Goal: Task Accomplishment & Management: Use online tool/utility

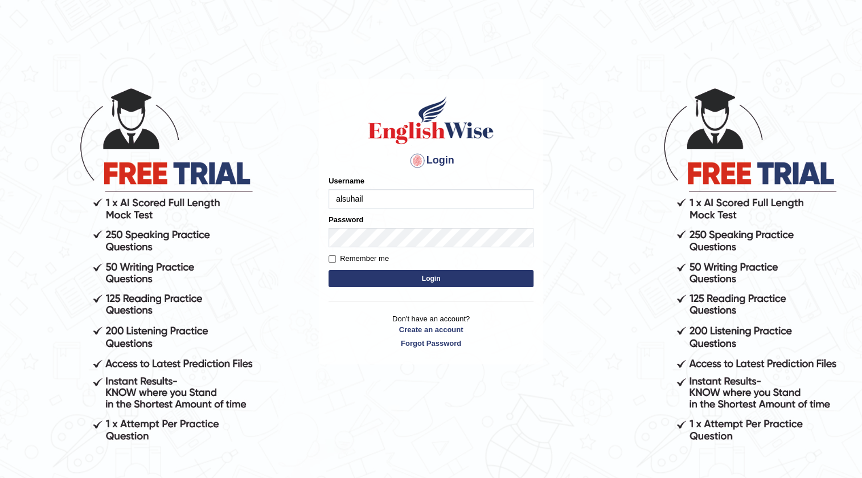
type input "alsuhail"
click at [329, 256] on input "Remember me" at bounding box center [332, 258] width 7 height 7
checkbox input "true"
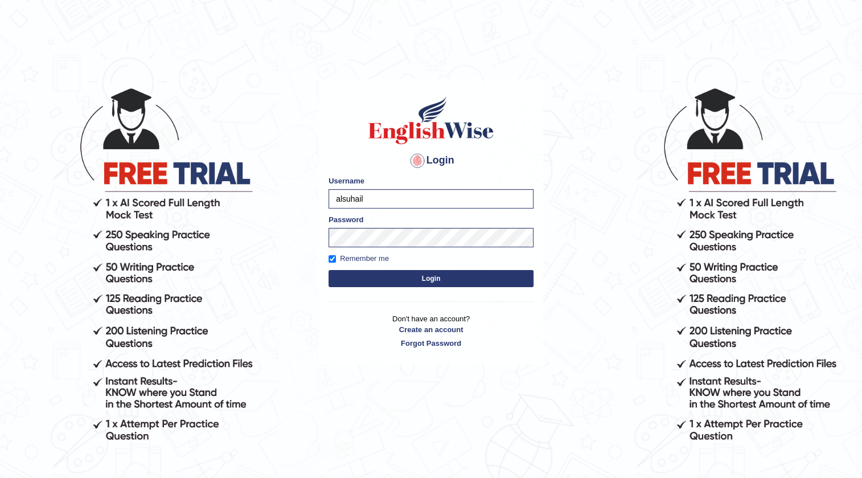
click at [376, 282] on button "Login" at bounding box center [431, 278] width 205 height 17
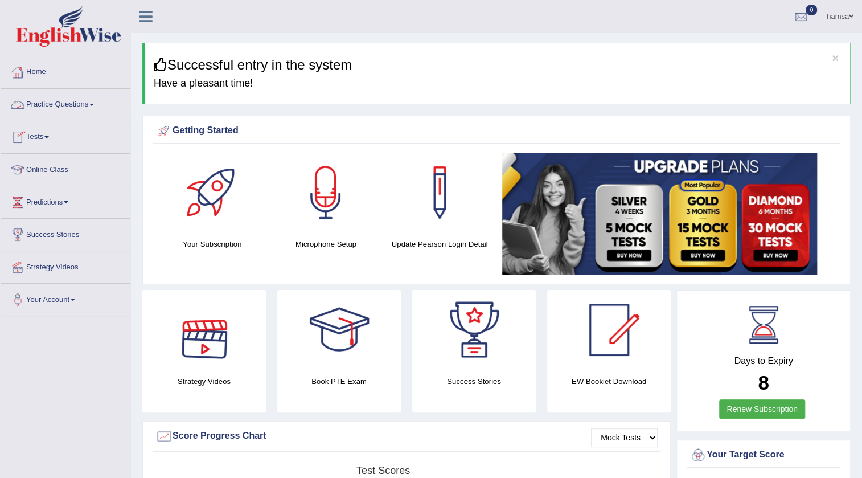
click at [49, 136] on span at bounding box center [46, 137] width 5 height 2
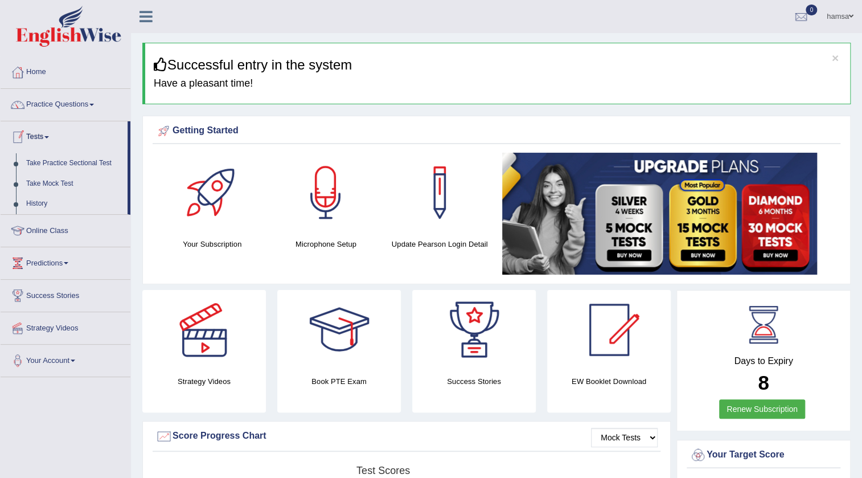
click at [36, 140] on link "Tests" at bounding box center [64, 135] width 127 height 28
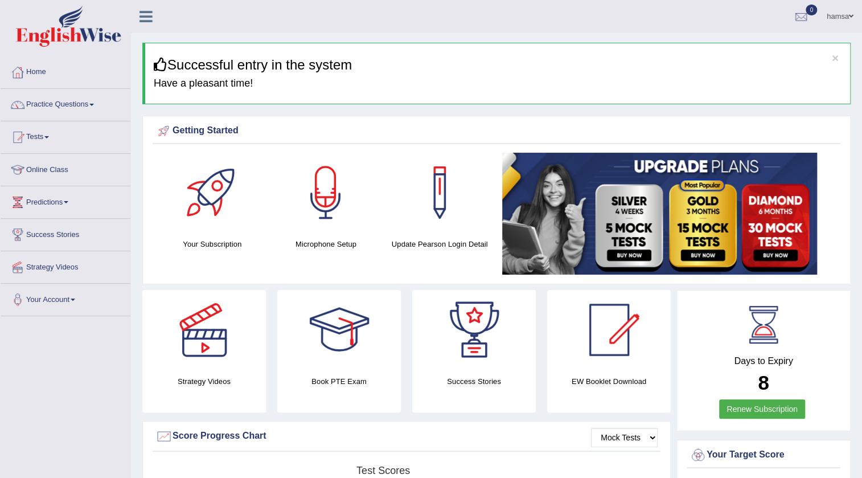
click at [34, 137] on link "Tests" at bounding box center [66, 135] width 130 height 28
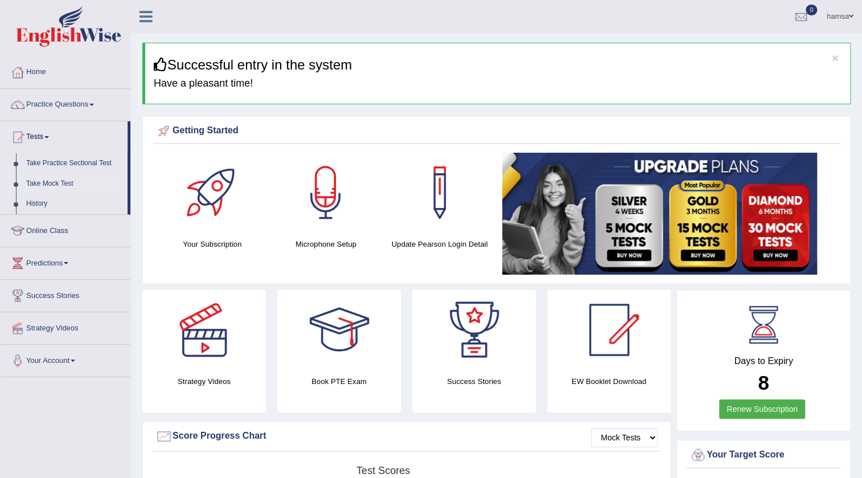
click at [47, 185] on link "Take Mock Test" at bounding box center [74, 184] width 107 height 21
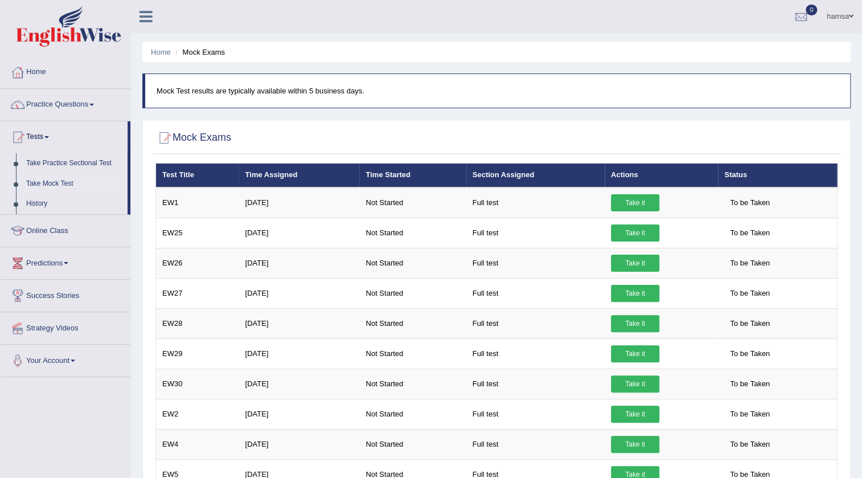
drag, startPoint x: 157, startPoint y: 50, endPoint x: 183, endPoint y: 71, distance: 33.2
click at [158, 50] on link "Home" at bounding box center [161, 52] width 20 height 9
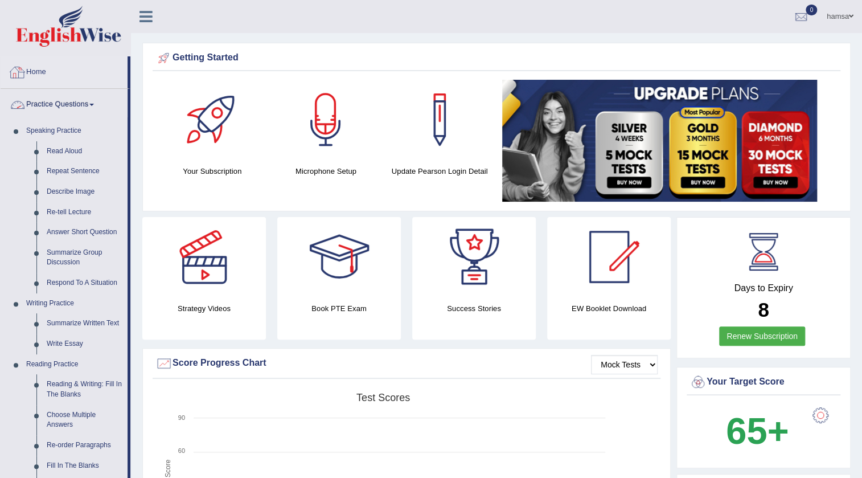
click at [47, 109] on link "Practice Questions" at bounding box center [64, 103] width 127 height 28
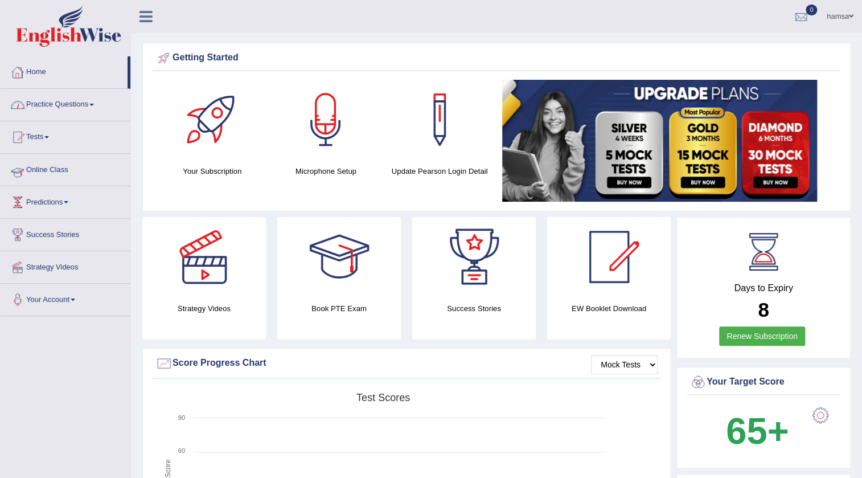
scroll to position [103, 0]
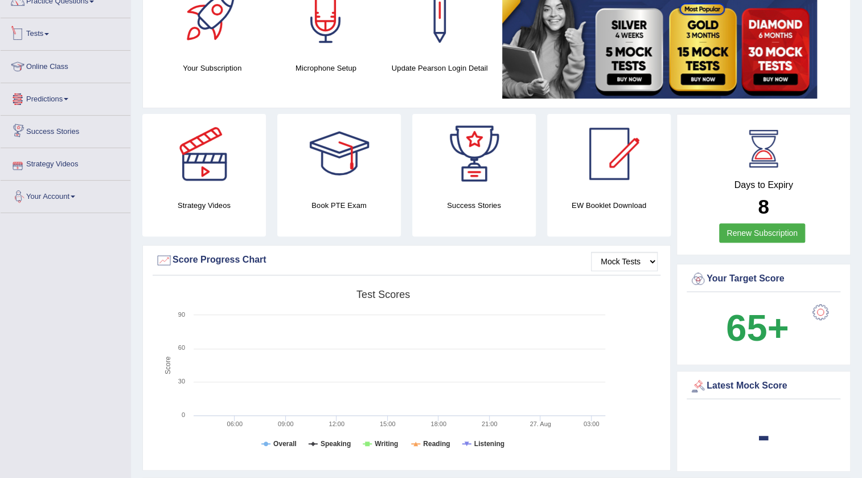
click at [46, 26] on link "Tests" at bounding box center [66, 32] width 130 height 28
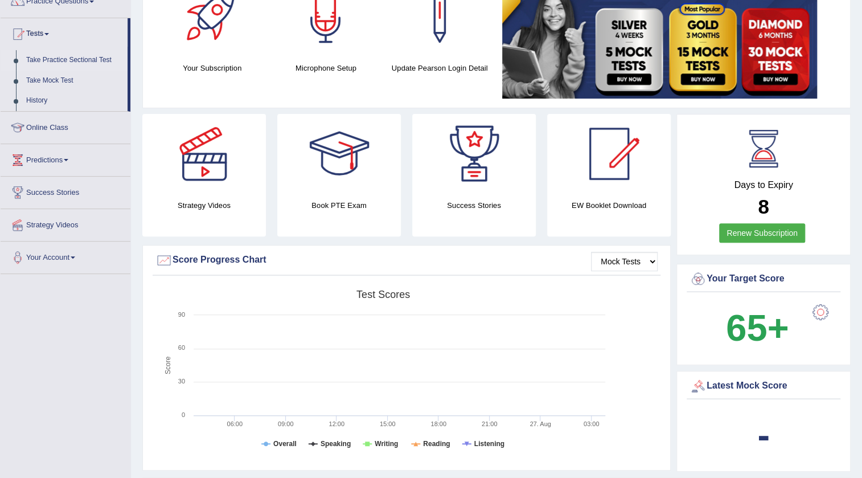
click at [53, 60] on link "Take Practice Sectional Test" at bounding box center [74, 60] width 107 height 21
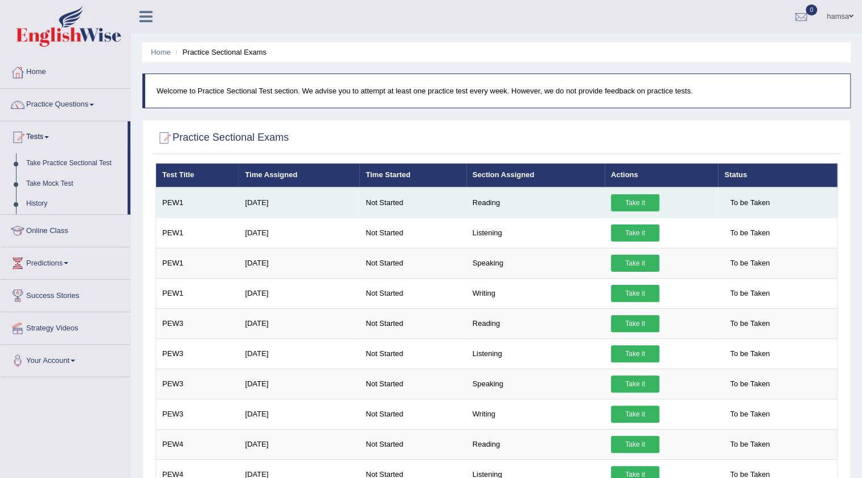
click at [651, 205] on link "Take it" at bounding box center [635, 202] width 48 height 17
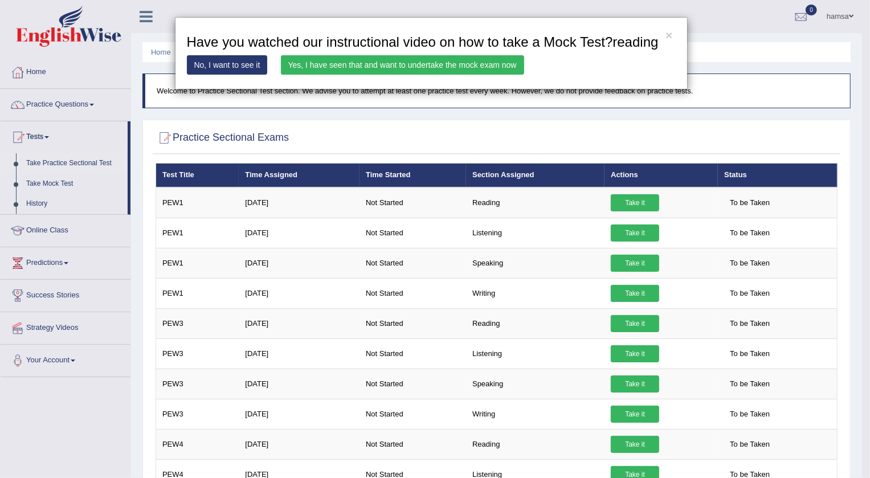
click at [372, 65] on link "Yes, I have seen that and want to undertake the mock exam now" at bounding box center [402, 64] width 243 height 19
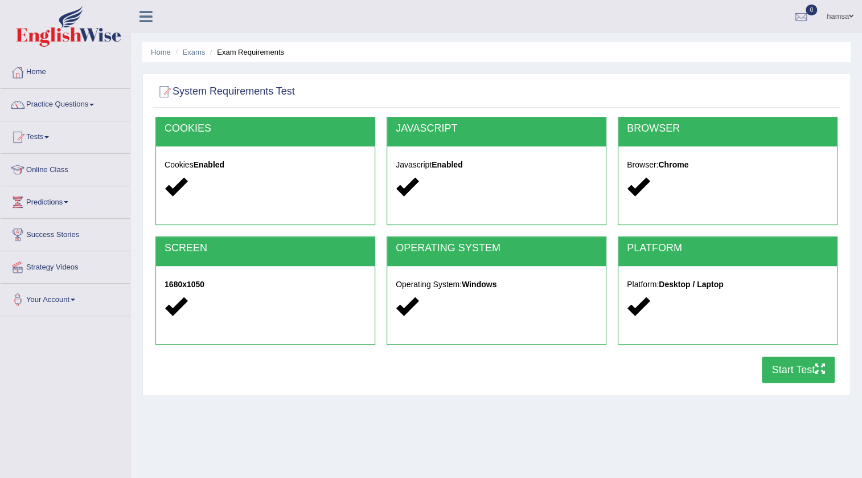
click at [238, 188] on div at bounding box center [266, 187] width 202 height 24
click at [789, 374] on button "Start Test" at bounding box center [798, 370] width 73 height 26
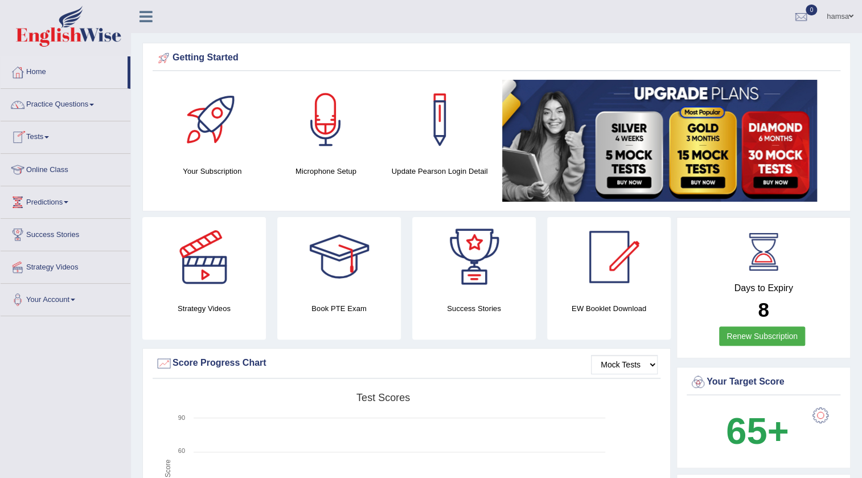
click at [51, 134] on link "Tests" at bounding box center [66, 135] width 130 height 28
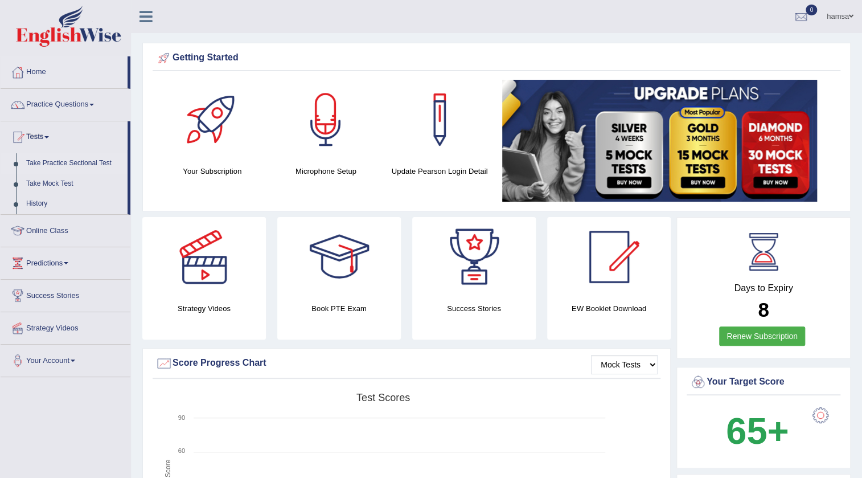
click at [65, 162] on link "Take Practice Sectional Test" at bounding box center [74, 163] width 107 height 21
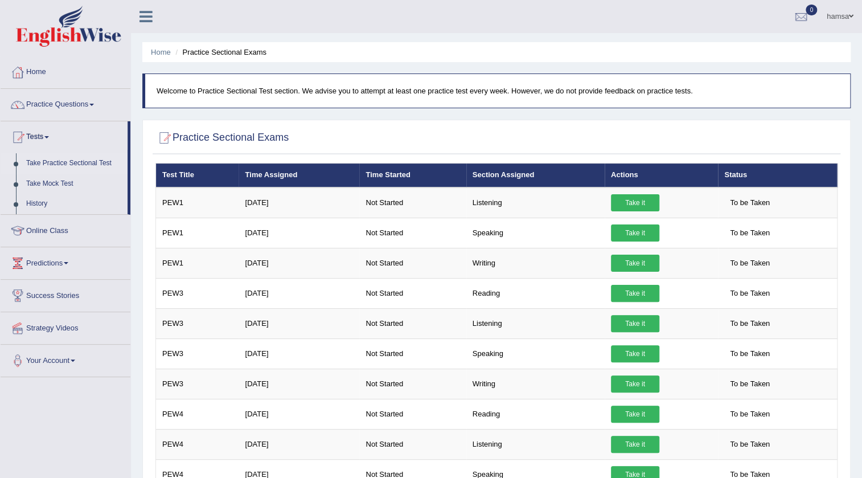
click at [834, 17] on link "hamsa" at bounding box center [840, 15] width 44 height 30
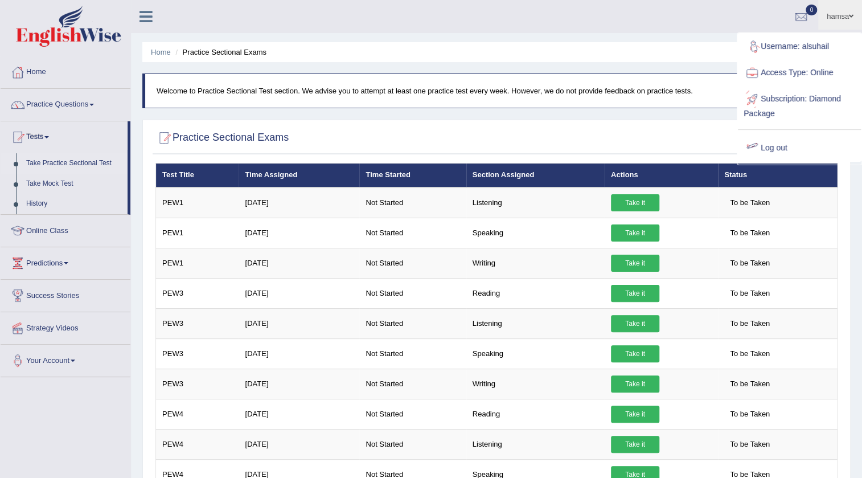
click at [791, 146] on link "Log out" at bounding box center [799, 148] width 123 height 26
